Goal: Transaction & Acquisition: Purchase product/service

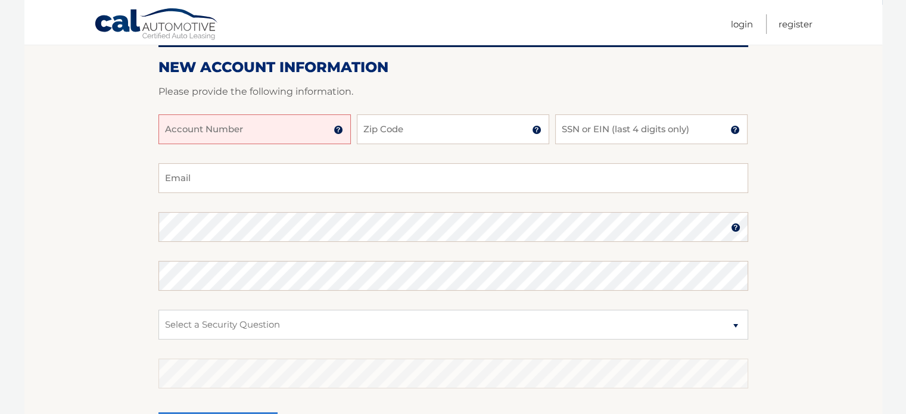
scroll to position [139, 0]
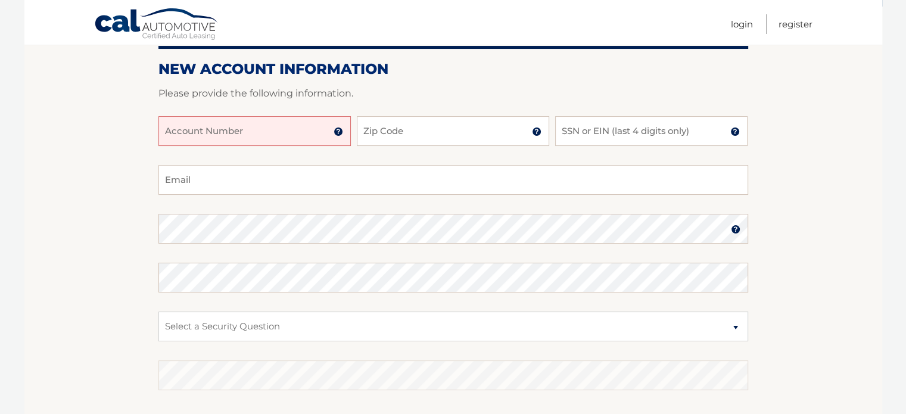
click at [274, 132] on input "Account Number" at bounding box center [254, 131] width 192 height 30
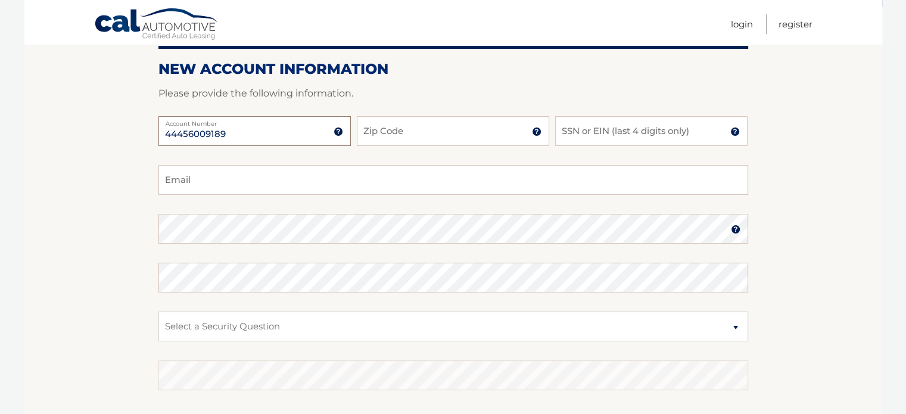
type input "44456009189"
click at [427, 132] on input "Zip Code" at bounding box center [453, 131] width 192 height 30
type input "33126"
click at [673, 140] on input "SSN or EIN (last 4 digits only)" at bounding box center [651, 131] width 192 height 30
type input "7013"
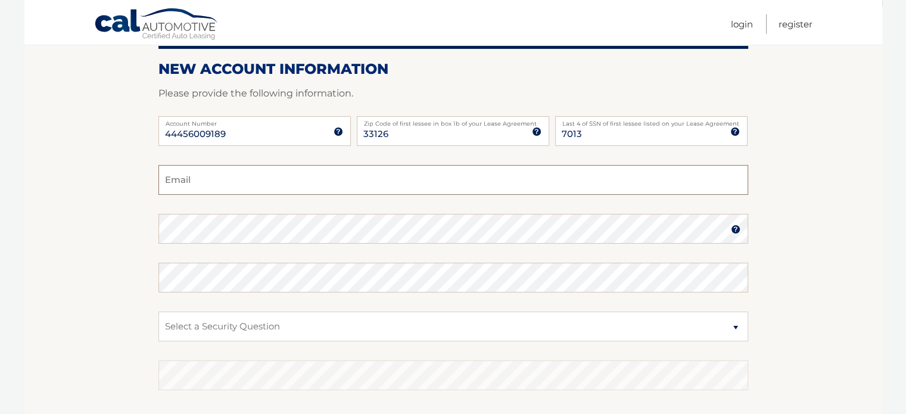
click at [299, 186] on input "Email" at bounding box center [452, 180] width 589 height 30
type input "saltoclub12@gmail.com"
click at [309, 325] on select "Select a Security Question What was the name of your elementary school? What is…" at bounding box center [452, 326] width 589 height 30
select select "2"
click at [158, 311] on select "Select a Security Question What was the name of your elementary school? What is…" at bounding box center [452, 326] width 589 height 30
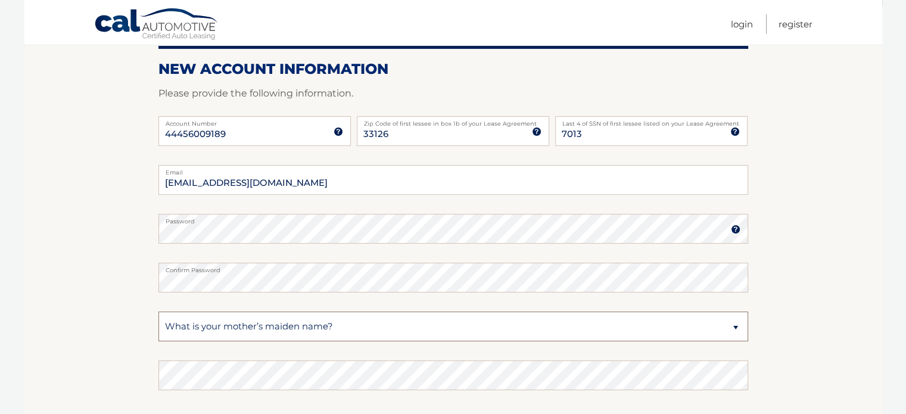
click at [353, 319] on select "Select a Security Question What was the name of your elementary school? What is…" at bounding box center [452, 326] width 589 height 30
click at [357, 326] on select "Select a Security Question What was the name of your elementary school? What is…" at bounding box center [452, 326] width 589 height 30
click at [324, 330] on select "Select a Security Question What was the name of your elementary school? What is…" at bounding box center [452, 326] width 589 height 30
click at [367, 329] on select "Select a Security Question What was the name of your elementary school? What is…" at bounding box center [452, 326] width 589 height 30
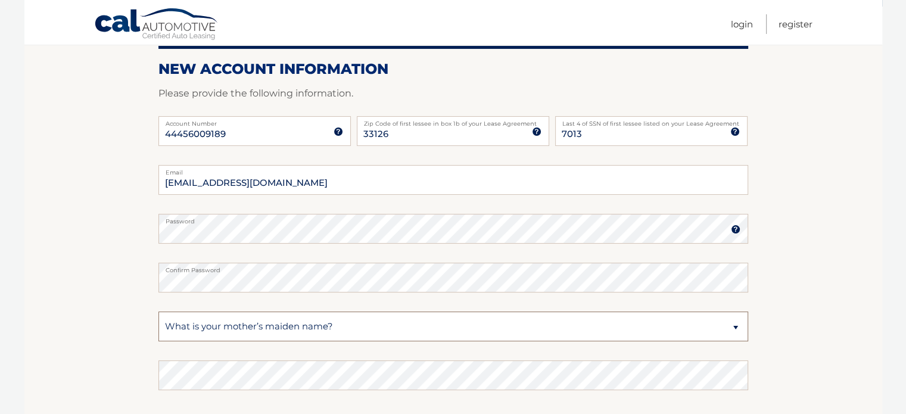
click at [341, 333] on select "Select a Security Question What was the name of your elementary school? What is…" at bounding box center [452, 326] width 589 height 30
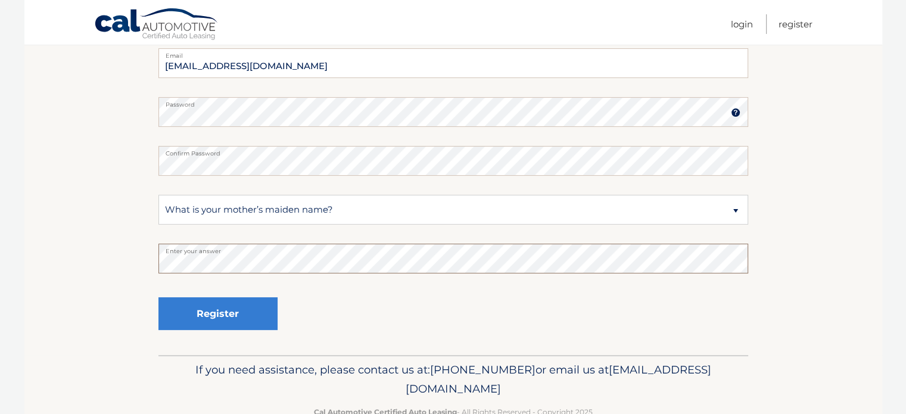
scroll to position [264, 0]
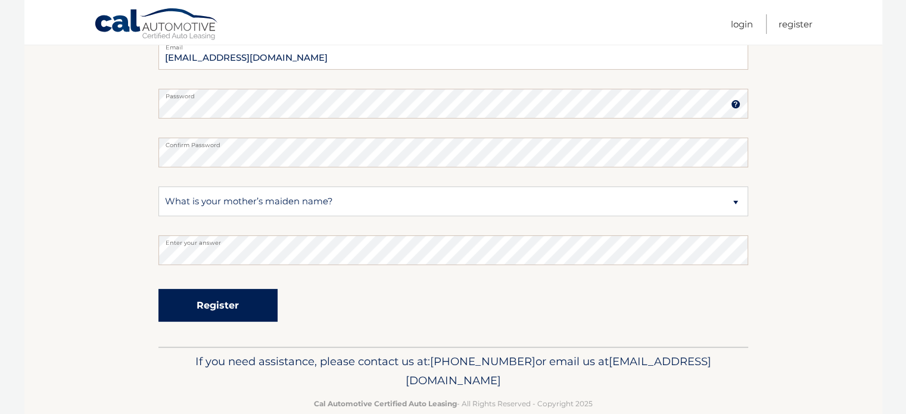
click at [241, 306] on button "Register" at bounding box center [217, 305] width 119 height 33
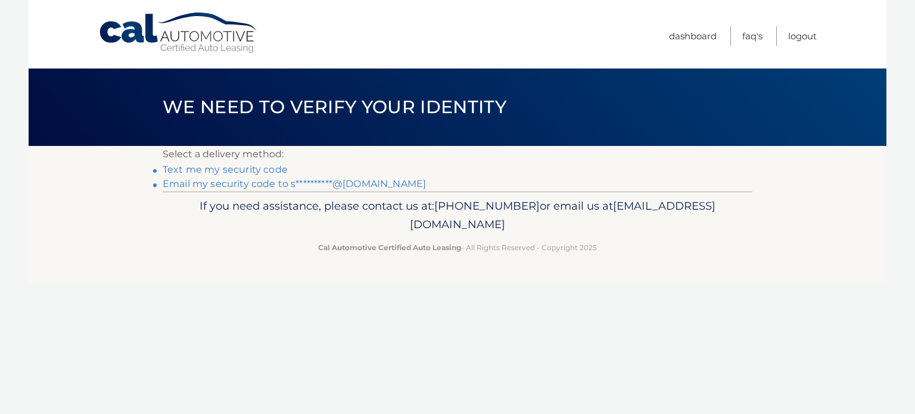
click at [167, 169] on link "Text me my security code" at bounding box center [225, 169] width 125 height 11
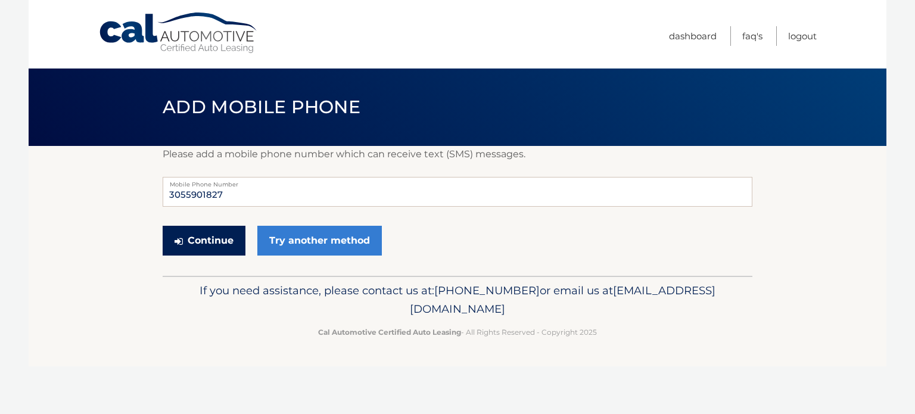
click at [196, 244] on button "Continue" at bounding box center [204, 241] width 83 height 30
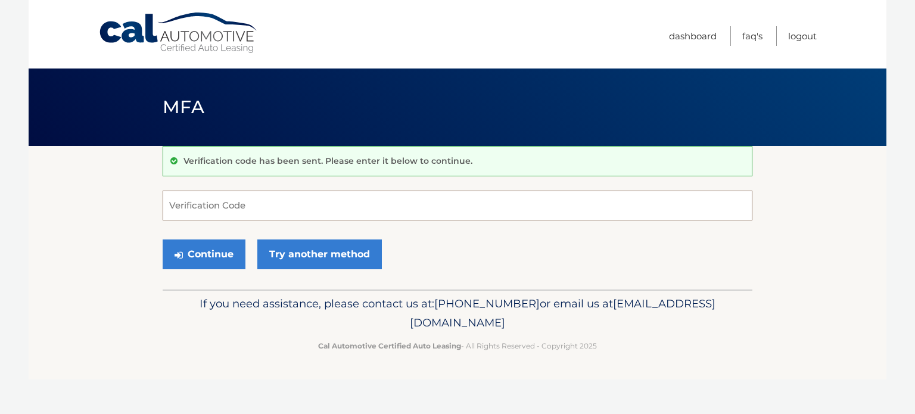
click at [250, 208] on input "Verification Code" at bounding box center [457, 206] width 589 height 30
type input "897749"
click at [210, 257] on button "Continue" at bounding box center [204, 254] width 83 height 30
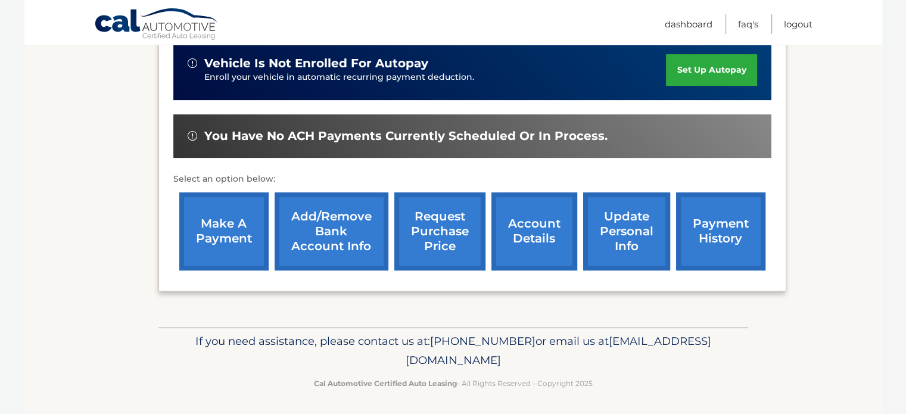
scroll to position [350, 0]
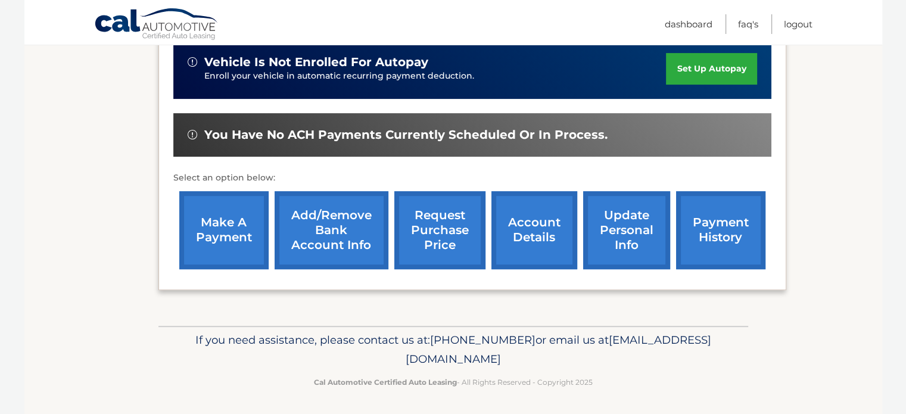
click at [224, 243] on link "make a payment" at bounding box center [223, 230] width 89 height 78
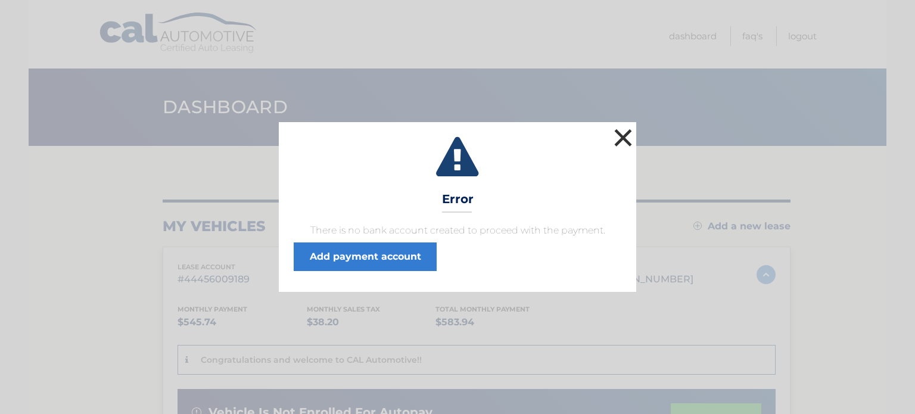
click at [623, 139] on button "×" at bounding box center [623, 138] width 24 height 24
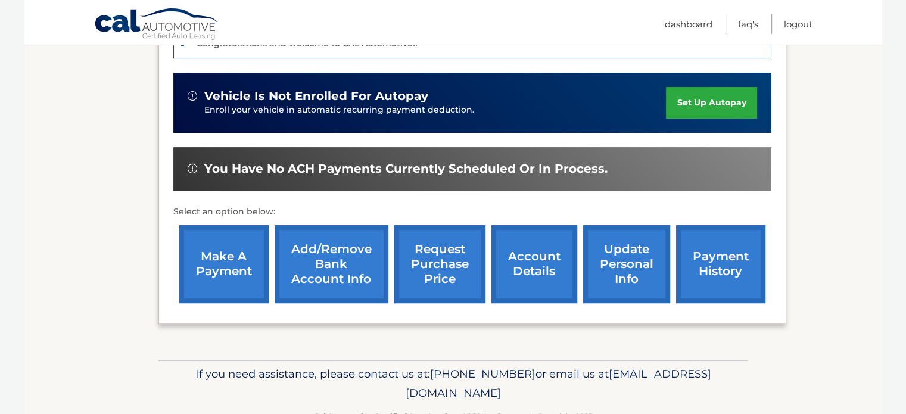
scroll to position [317, 0]
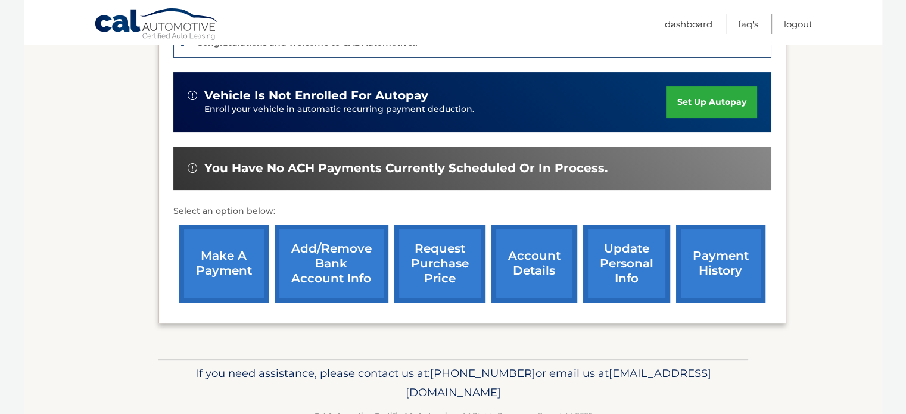
click at [716, 268] on link "payment history" at bounding box center [720, 263] width 89 height 78
click at [720, 275] on link "payment history" at bounding box center [720, 263] width 89 height 78
click at [724, 269] on link "payment history" at bounding box center [720, 263] width 89 height 78
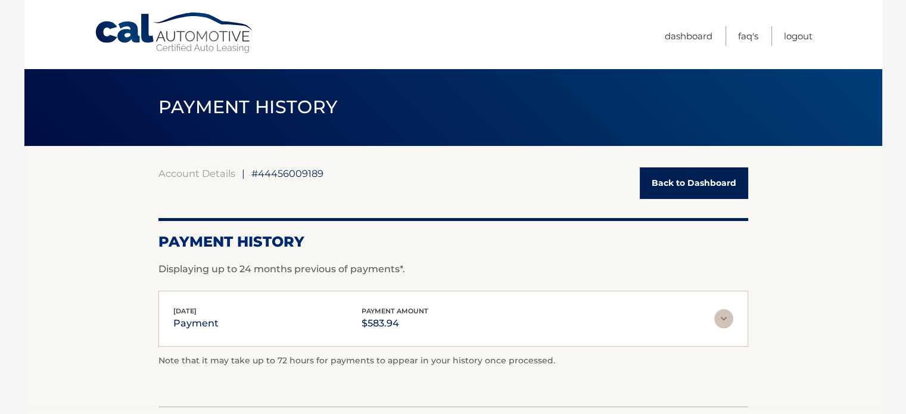
click at [721, 186] on link "Back to Dashboard" at bounding box center [693, 183] width 108 height 32
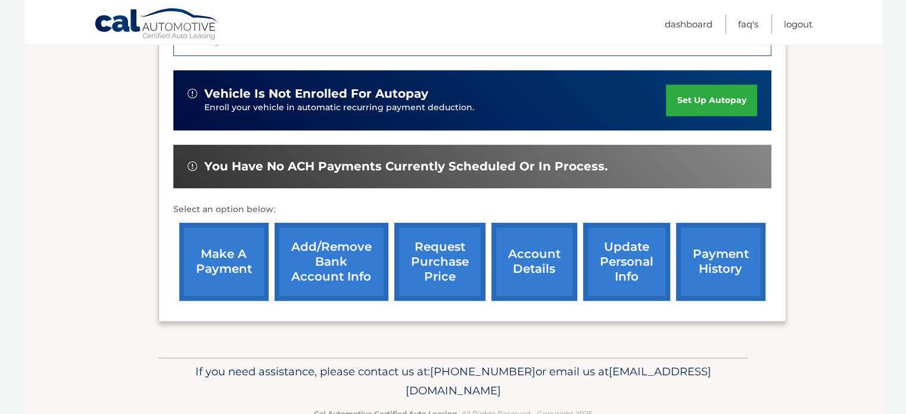
scroll to position [319, 0]
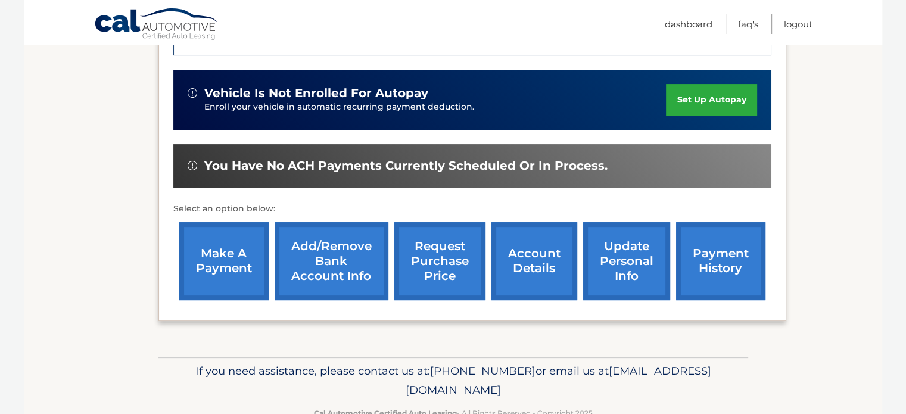
click at [222, 270] on link "make a payment" at bounding box center [223, 261] width 89 height 78
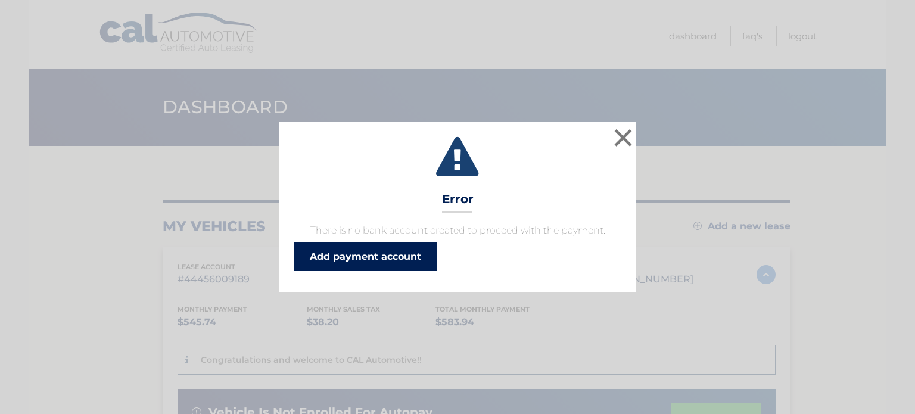
click at [417, 254] on link "Add payment account" at bounding box center [365, 256] width 143 height 29
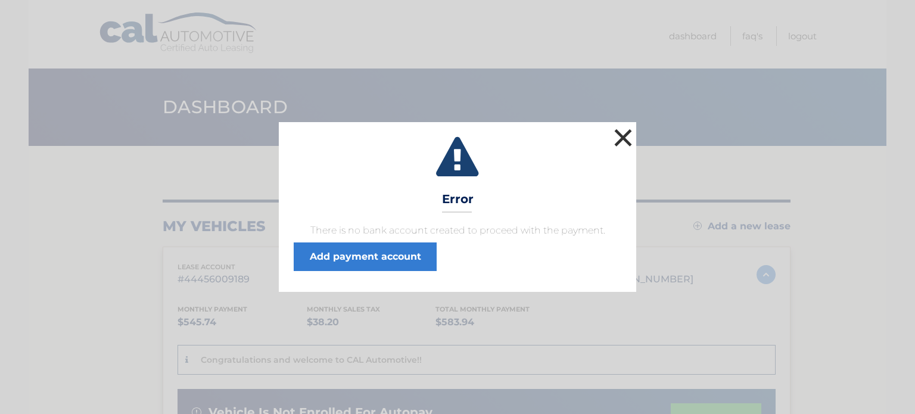
click at [622, 140] on button "×" at bounding box center [623, 138] width 24 height 24
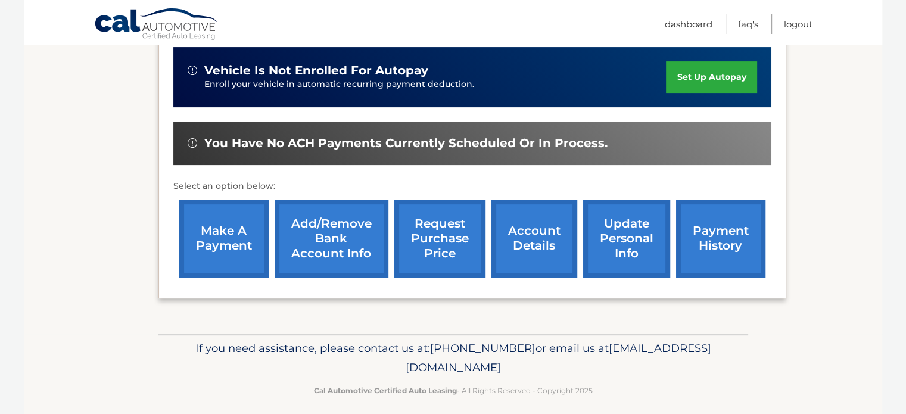
scroll to position [348, 0]
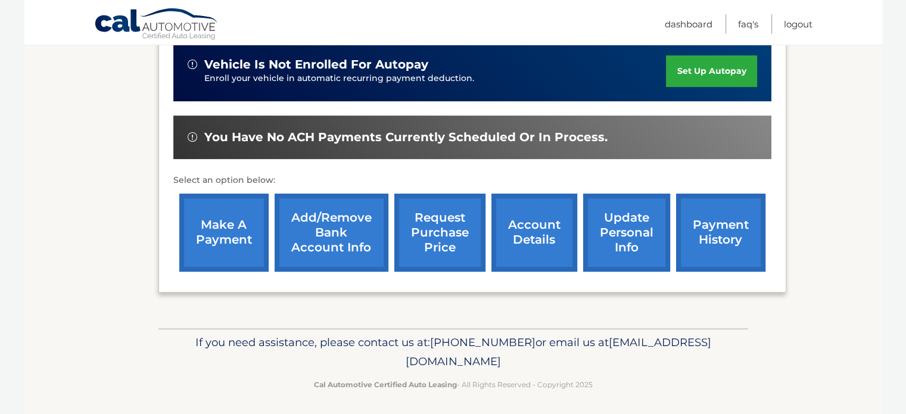
click at [341, 230] on link "Add/Remove bank account info" at bounding box center [331, 233] width 114 height 78
click at [214, 250] on link "make a payment" at bounding box center [223, 233] width 89 height 78
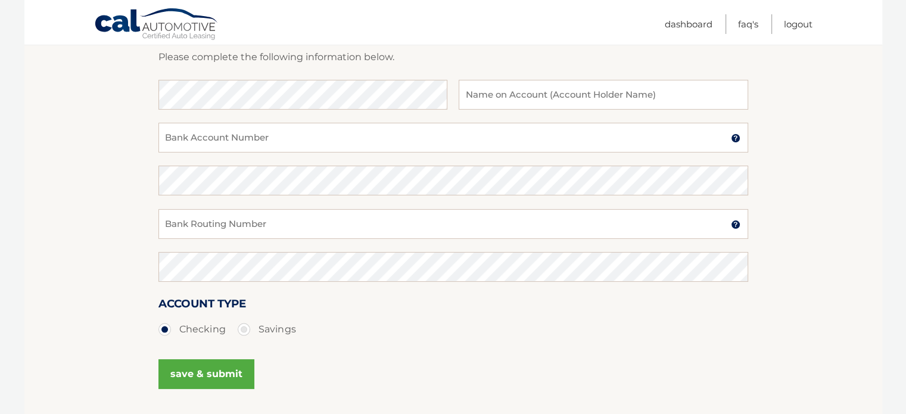
scroll to position [181, 0]
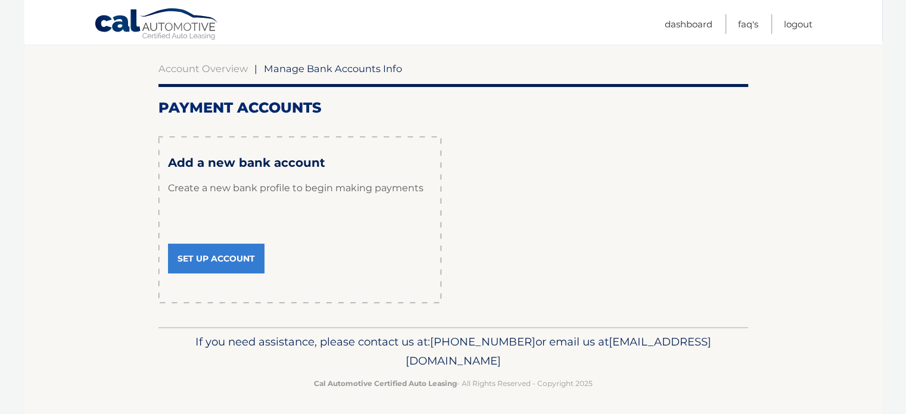
scroll to position [108, 0]
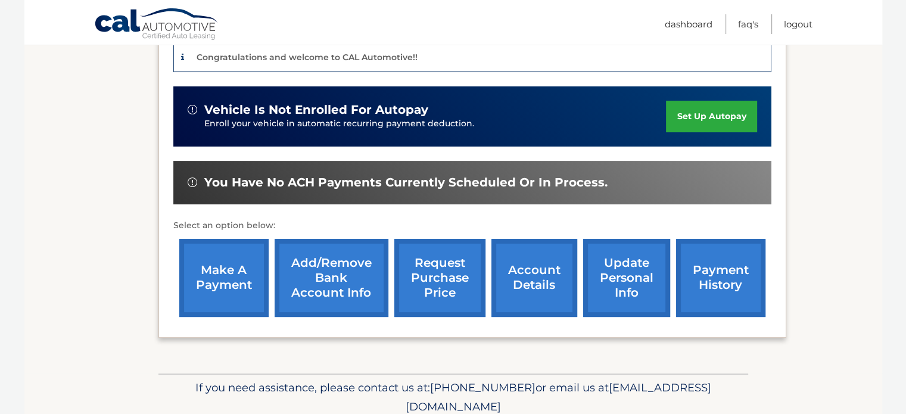
scroll to position [350, 0]
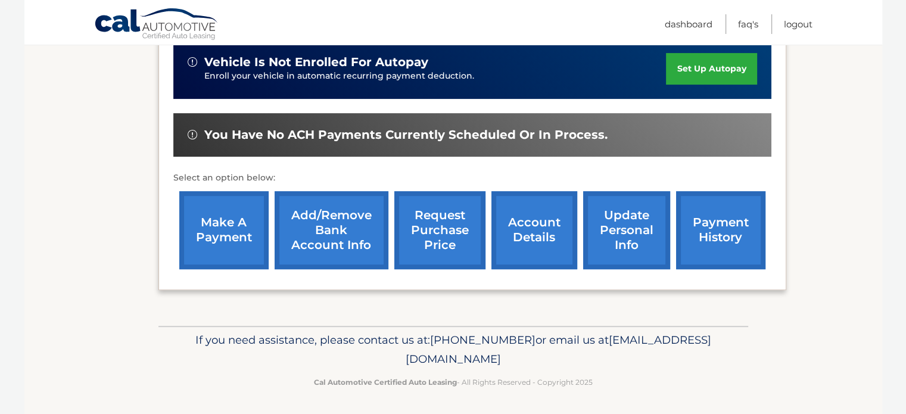
click at [226, 235] on link "make a payment" at bounding box center [223, 230] width 89 height 78
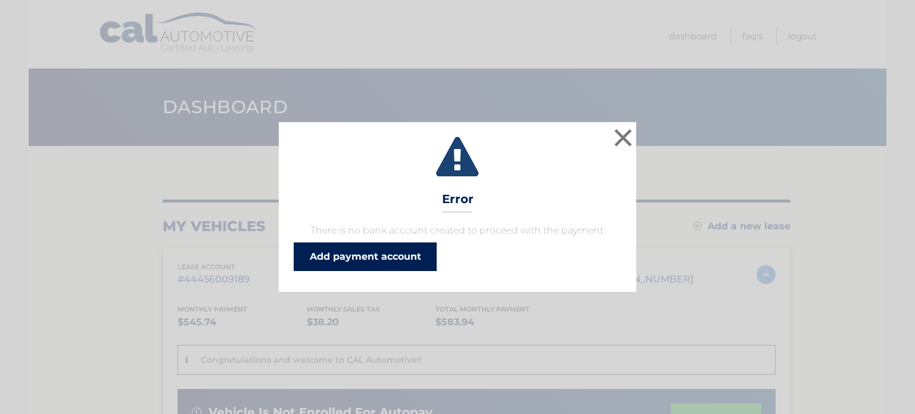
click at [379, 258] on link "Add payment account" at bounding box center [365, 256] width 143 height 29
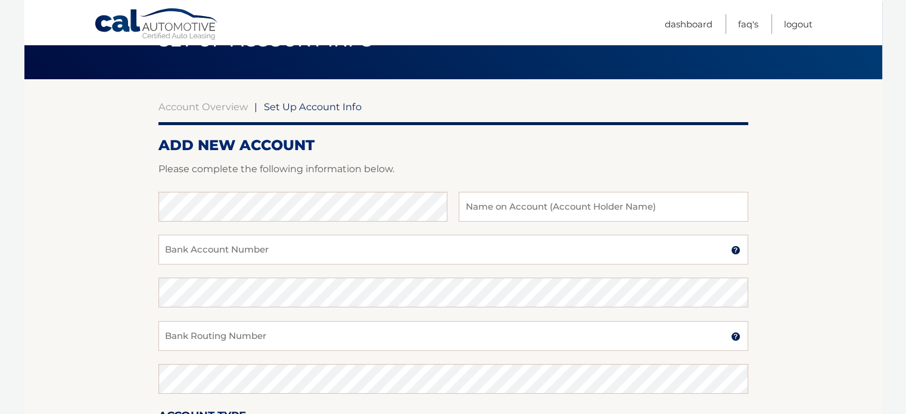
scroll to position [66, 0]
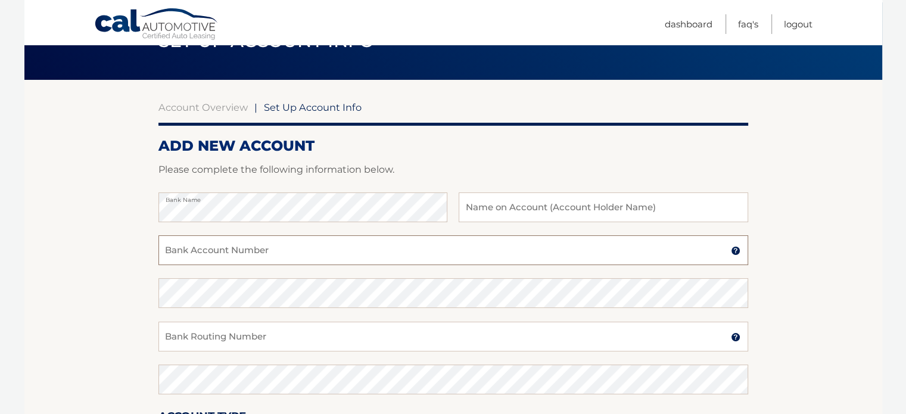
click at [313, 245] on input "Bank Account Number" at bounding box center [452, 250] width 589 height 30
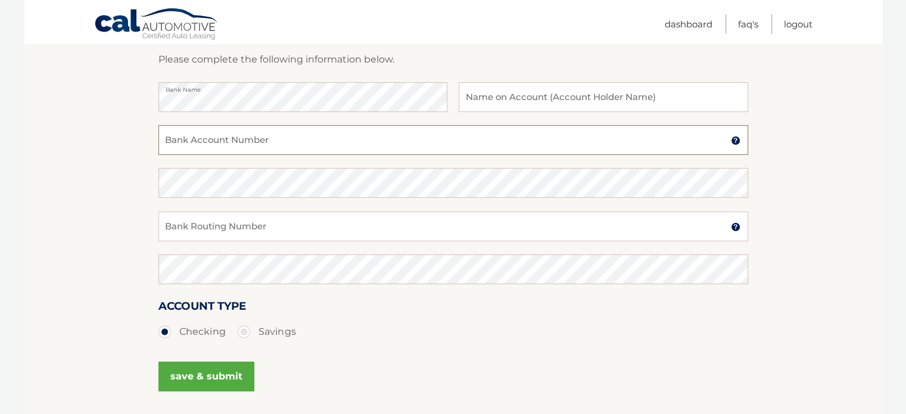
scroll to position [183, 0]
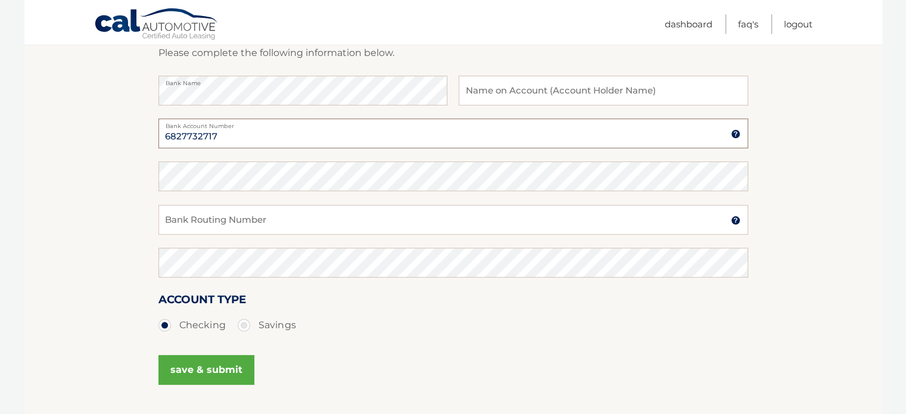
type input "6827732717"
click at [288, 215] on input "Bank Routing Number" at bounding box center [452, 220] width 589 height 30
type input "063107513"
click at [205, 371] on button "save & submit" at bounding box center [206, 370] width 96 height 30
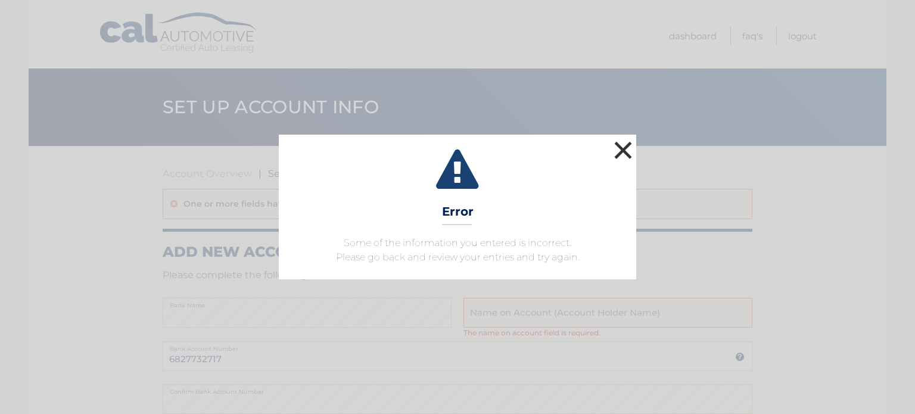
click at [625, 156] on button "×" at bounding box center [623, 150] width 24 height 24
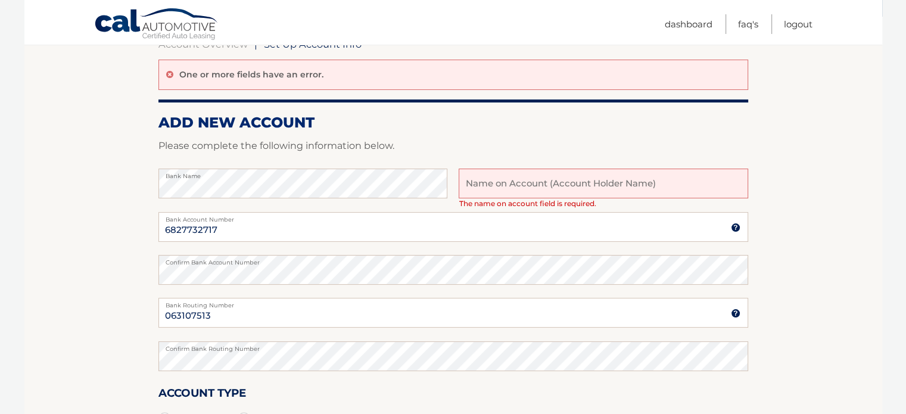
scroll to position [136, 0]
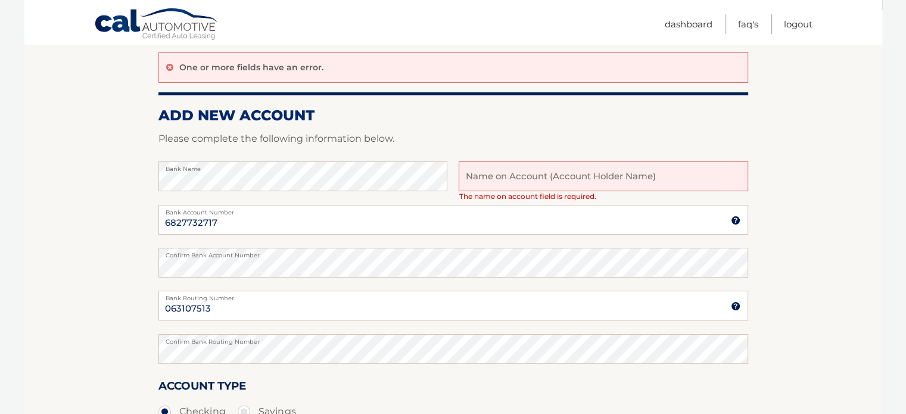
click at [679, 175] on input "text" at bounding box center [602, 176] width 289 height 30
type input "Y"
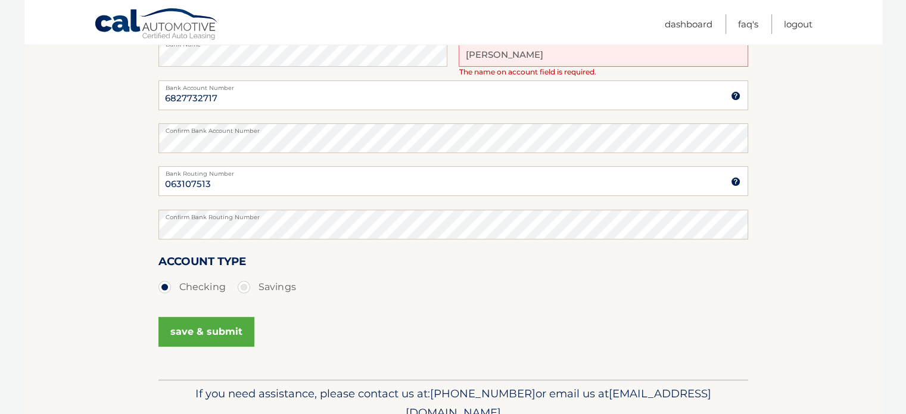
scroll to position [265, 0]
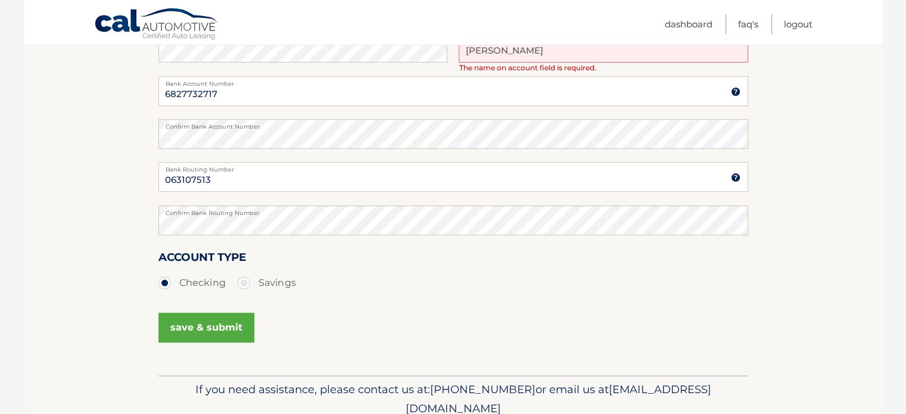
type input "[PERSON_NAME]"
click at [217, 327] on button "save & submit" at bounding box center [206, 328] width 96 height 30
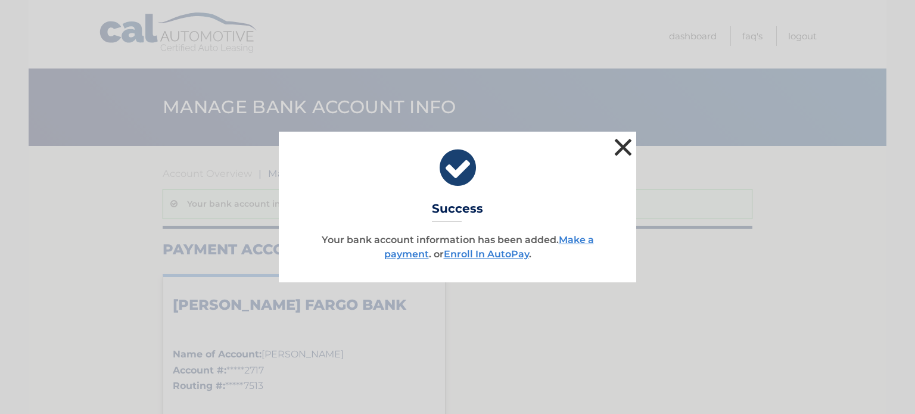
click at [630, 153] on button "×" at bounding box center [623, 147] width 24 height 24
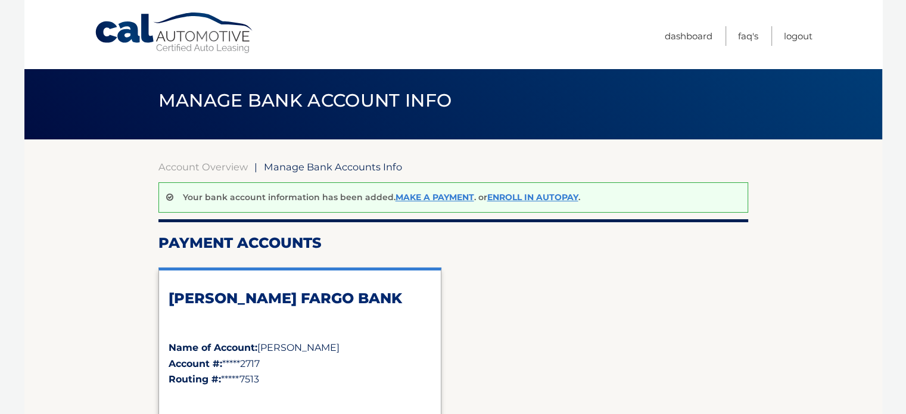
scroll to position [2, 0]
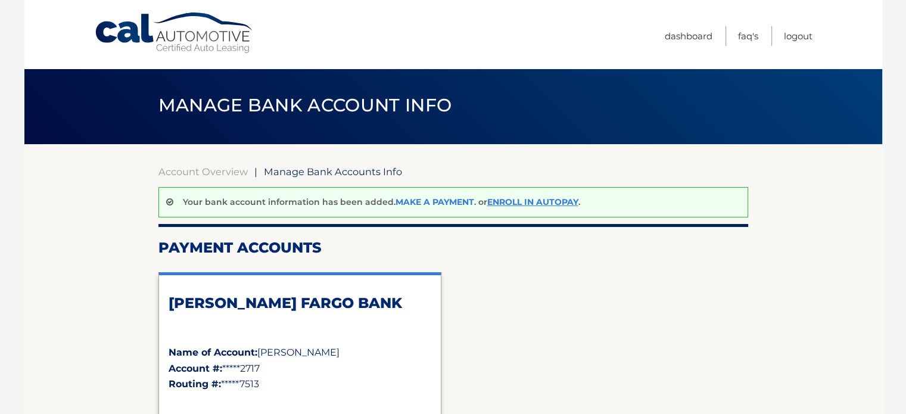
click at [433, 200] on link "Make a payment" at bounding box center [434, 201] width 79 height 11
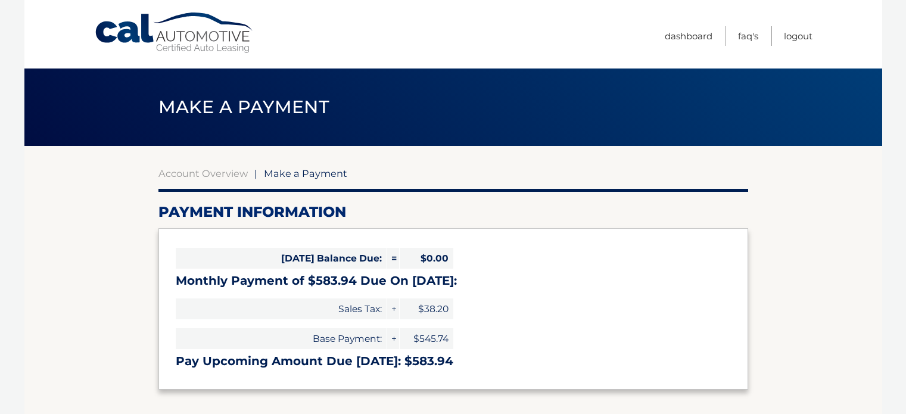
select select "NWJjODg4MGMtNzEzMy00OTAwLWI5ZWQtZGYxNzRiYTM5NGIx"
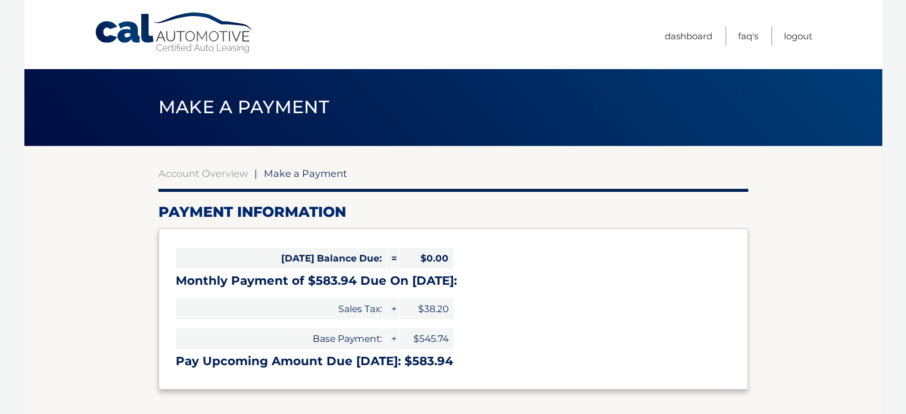
click at [448, 205] on h2 "Payment Information" at bounding box center [452, 212] width 589 height 18
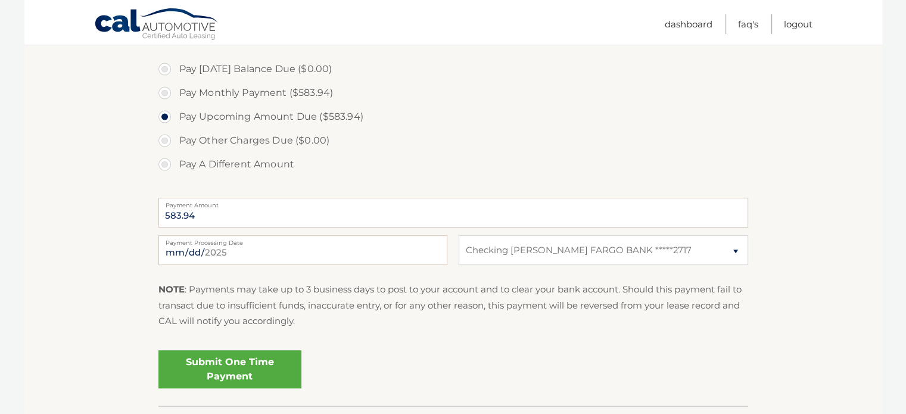
scroll to position [357, 0]
click at [262, 248] on input "[DATE]" at bounding box center [302, 248] width 289 height 30
type input "[DATE]"
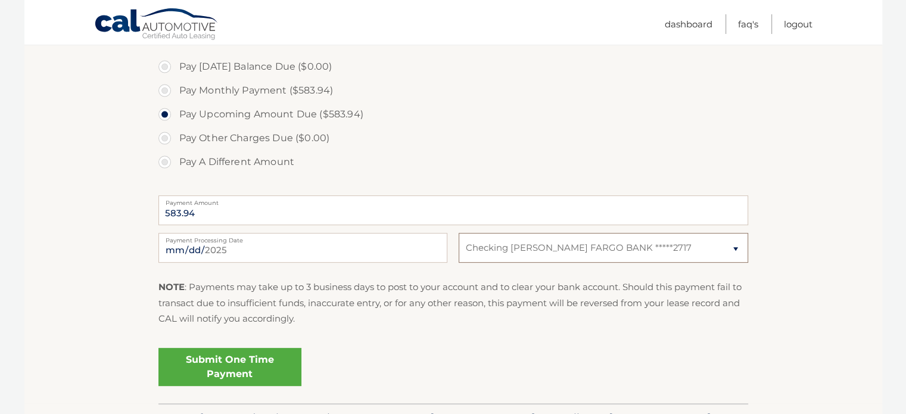
click at [738, 251] on select "Select Bank Account Checking [PERSON_NAME] FARGO BANK *****2717" at bounding box center [602, 248] width 289 height 30
click at [458, 233] on select "Select Bank Account Checking [PERSON_NAME] FARGO BANK *****2717" at bounding box center [602, 248] width 289 height 30
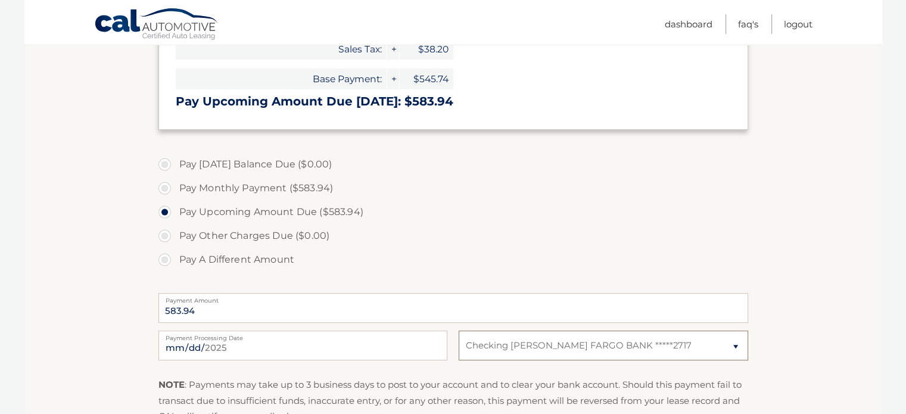
scroll to position [262, 0]
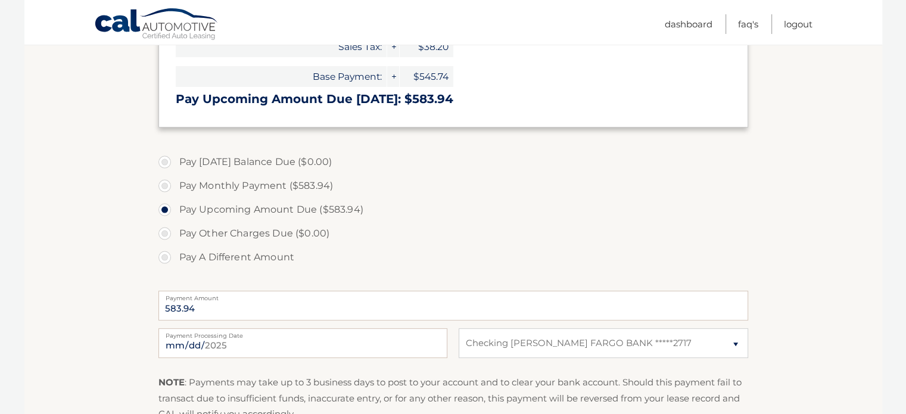
click at [161, 185] on label "Pay Monthly Payment ($583.94)" at bounding box center [452, 186] width 589 height 24
click at [163, 185] on input "Pay Monthly Payment ($583.94)" at bounding box center [169, 183] width 12 height 19
radio input "true"
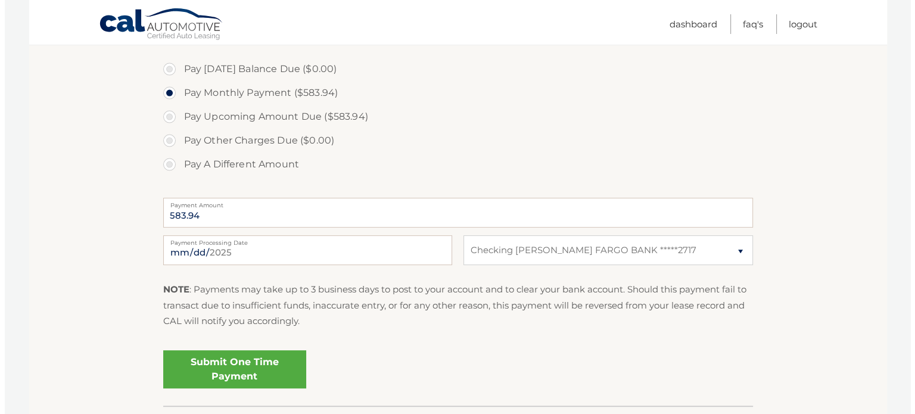
scroll to position [357, 0]
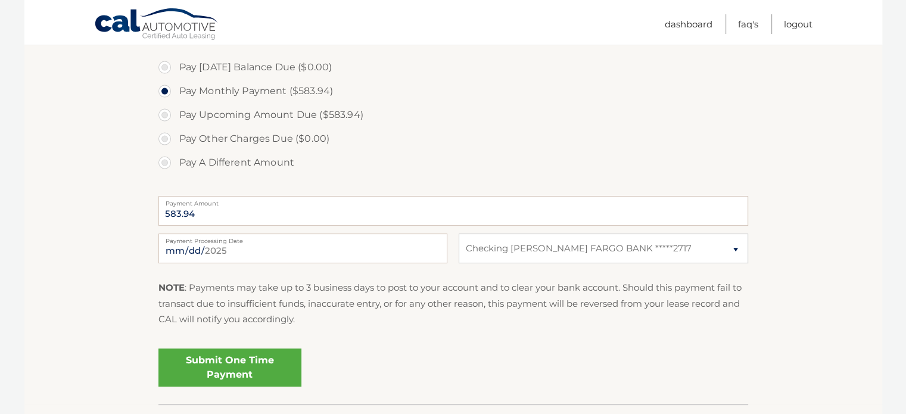
click at [243, 371] on link "Submit One Time Payment" at bounding box center [229, 367] width 143 height 38
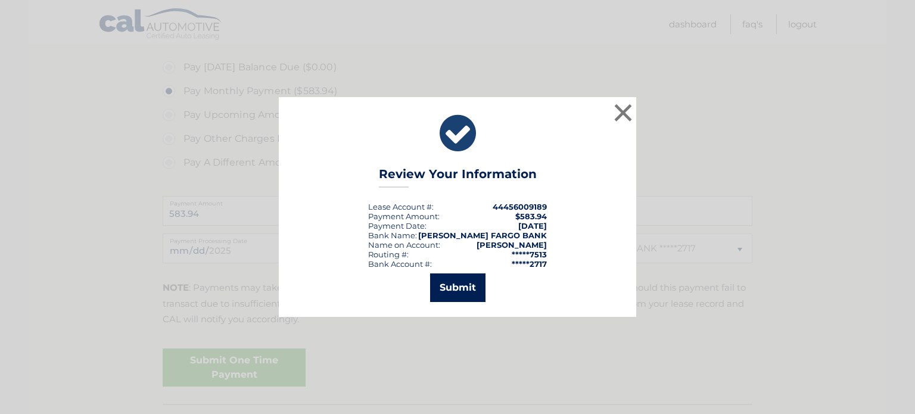
click at [453, 291] on button "Submit" at bounding box center [457, 287] width 55 height 29
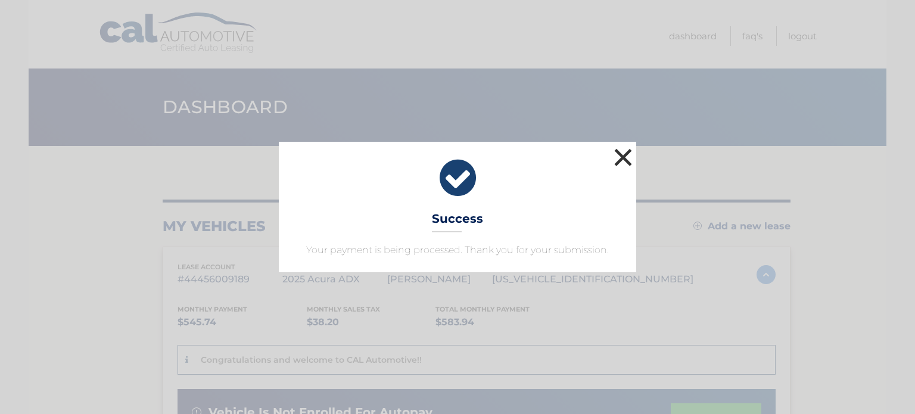
click at [617, 156] on button "×" at bounding box center [623, 157] width 24 height 24
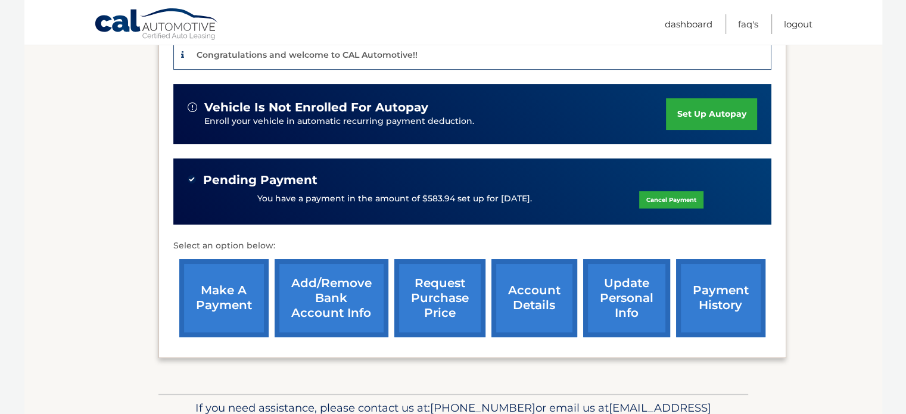
scroll to position [307, 0]
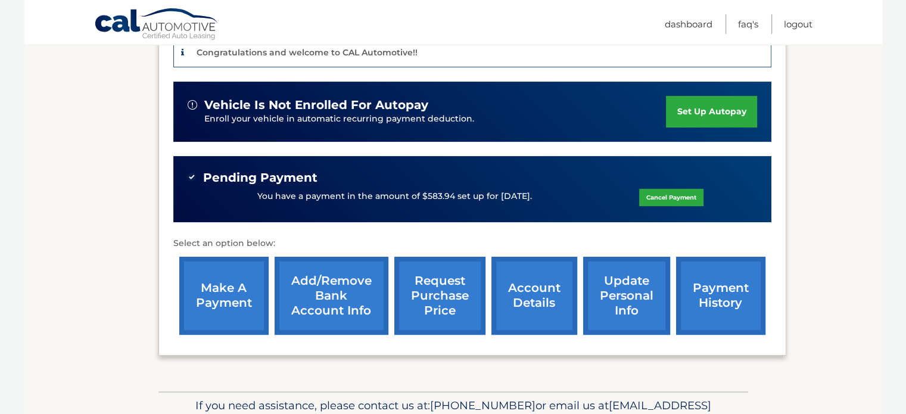
click at [725, 295] on link "payment history" at bounding box center [720, 296] width 89 height 78
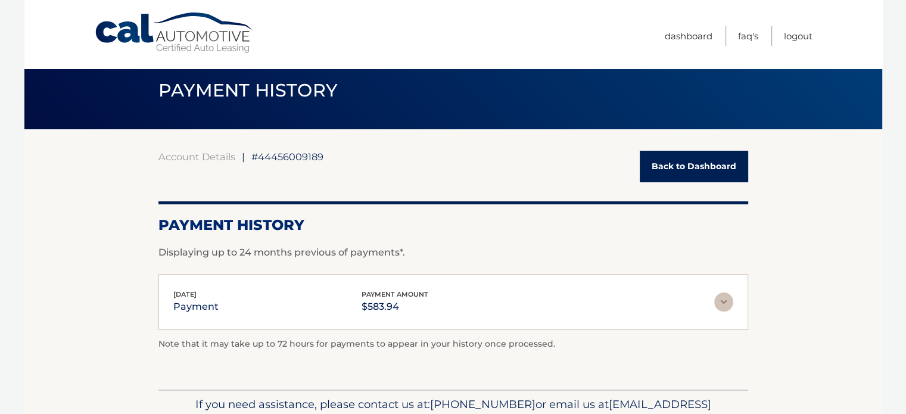
scroll to position [12, 0]
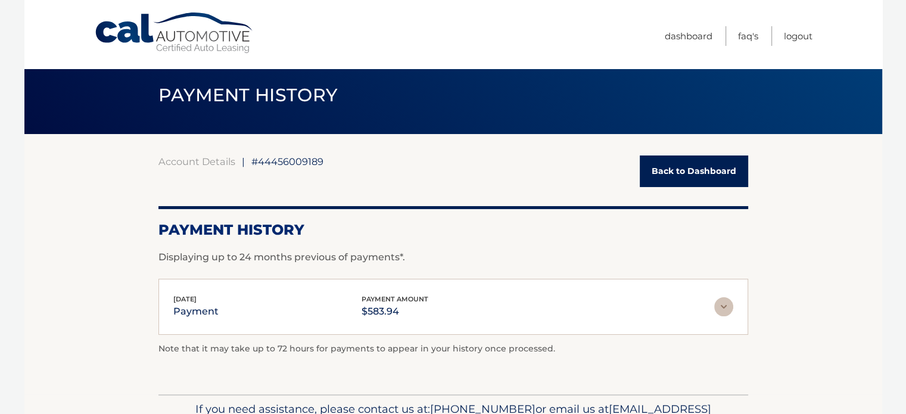
click at [706, 176] on link "Back to Dashboard" at bounding box center [693, 171] width 108 height 32
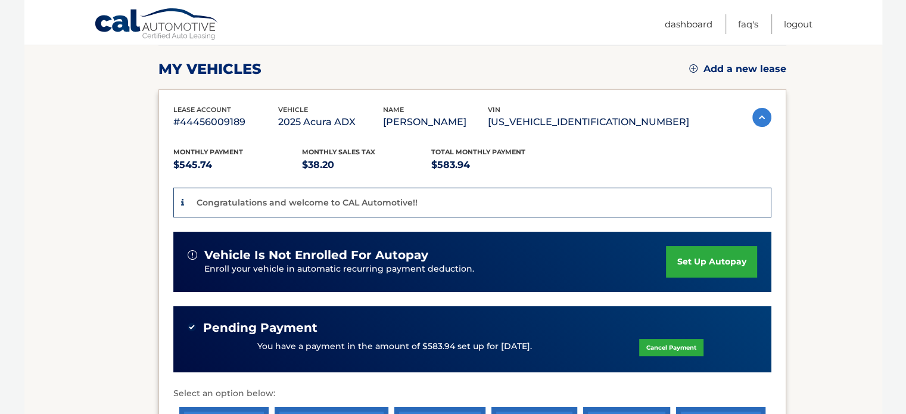
scroll to position [145, 0]
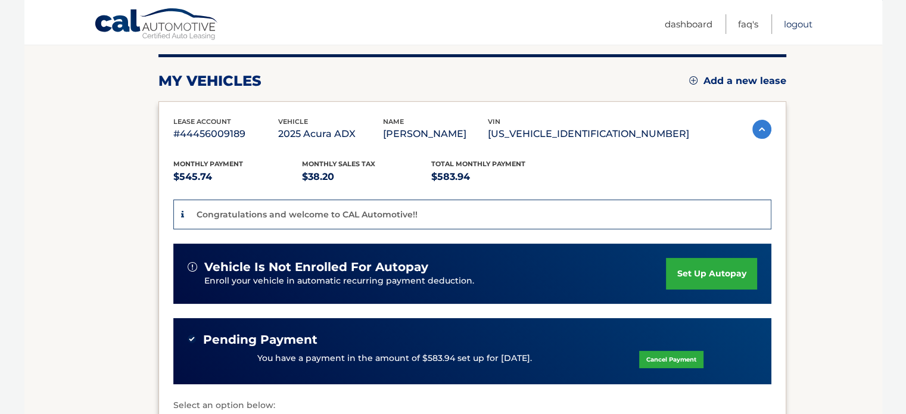
click at [808, 29] on link "Logout" at bounding box center [798, 24] width 29 height 20
